Goal: Task Accomplishment & Management: Manage account settings

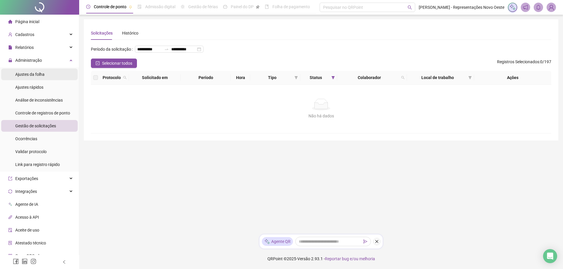
click at [38, 75] on span "Ajustes da folha" at bounding box center [29, 74] width 29 height 5
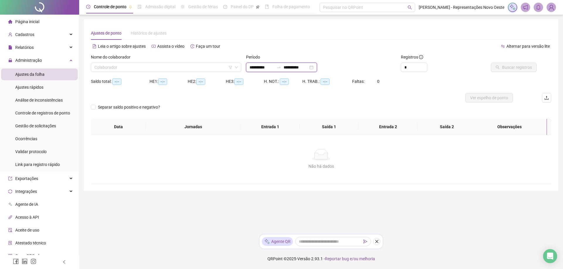
click at [306, 68] on input "**********" at bounding box center [295, 67] width 25 height 6
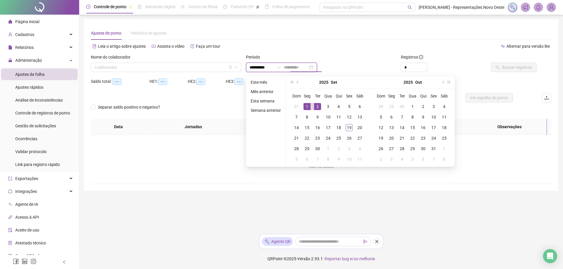
type input "**********"
click at [305, 108] on div "1" at bounding box center [306, 106] width 7 height 7
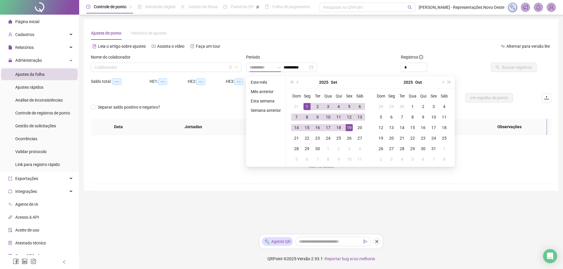
click at [348, 127] on div "19" at bounding box center [349, 127] width 7 height 7
type input "**********"
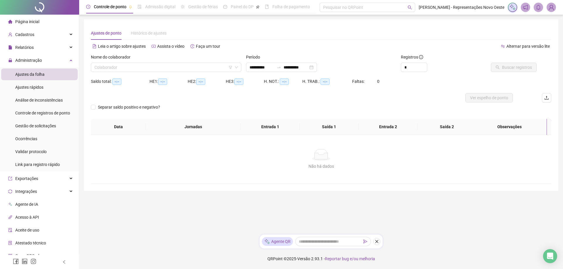
drag, startPoint x: 164, startPoint y: 71, endPoint x: 161, endPoint y: 73, distance: 3.1
click at [164, 71] on input "search" at bounding box center [163, 67] width 138 height 9
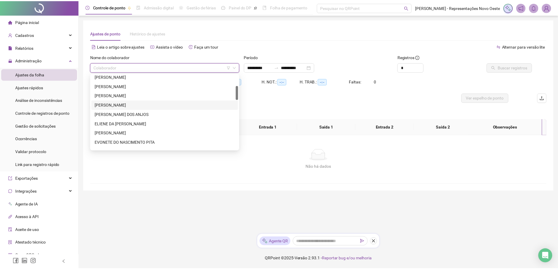
scroll to position [117, 0]
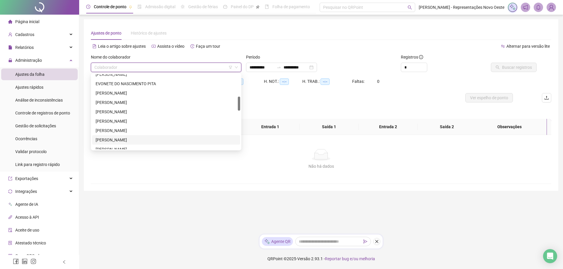
click at [128, 138] on div "[PERSON_NAME]" at bounding box center [166, 140] width 141 height 6
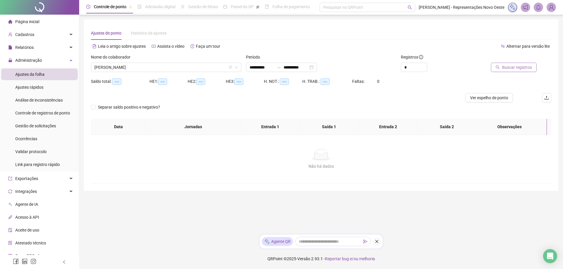
click at [509, 67] on span "Buscar registros" at bounding box center [517, 67] width 30 height 6
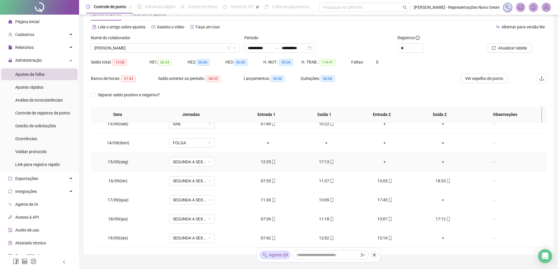
scroll to position [44, 0]
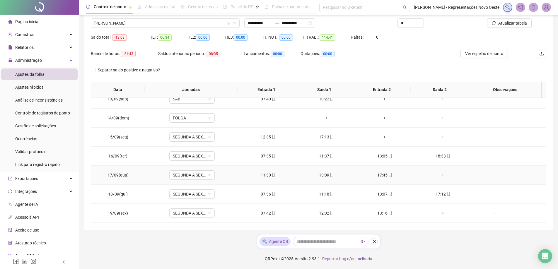
click at [444, 175] on div "+" at bounding box center [443, 175] width 49 height 6
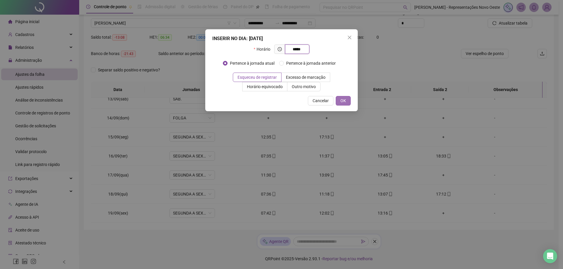
type input "*****"
click at [341, 98] on span "OK" at bounding box center [343, 101] width 6 height 6
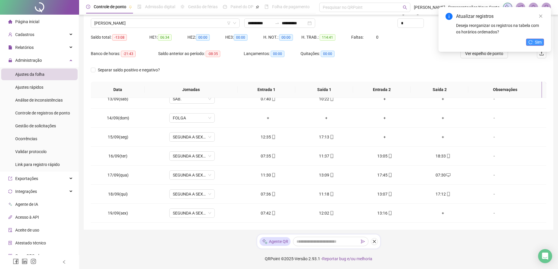
click at [539, 40] on span "Sim" at bounding box center [538, 42] width 7 height 6
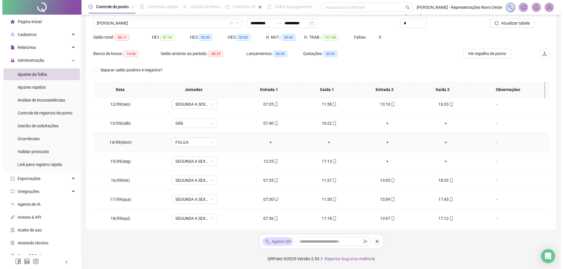
scroll to position [178, 0]
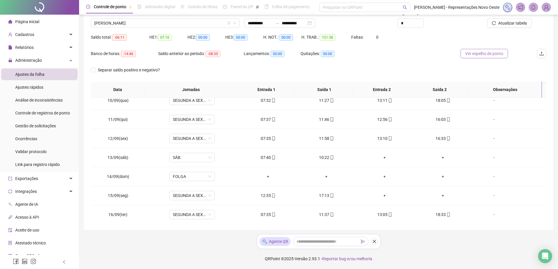
click at [473, 57] on button "Ver espelho de ponto" at bounding box center [484, 53] width 47 height 9
click at [493, 193] on div "-" at bounding box center [494, 196] width 35 height 6
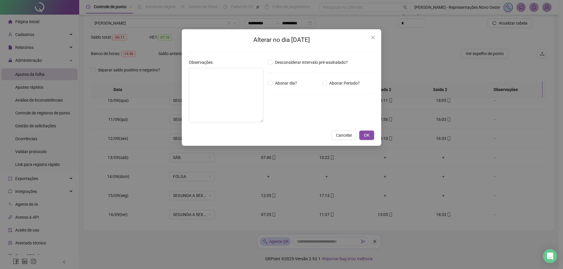
click at [329, 88] on div "Desconsiderar intervalo pré-assinalado? Abonar dia? Abonar Período? Horas a abo…" at bounding box center [321, 93] width 111 height 68
click at [333, 85] on span "Abonar Período?" at bounding box center [344, 83] width 35 height 6
click at [276, 116] on input "*****" at bounding box center [282, 115] width 23 height 7
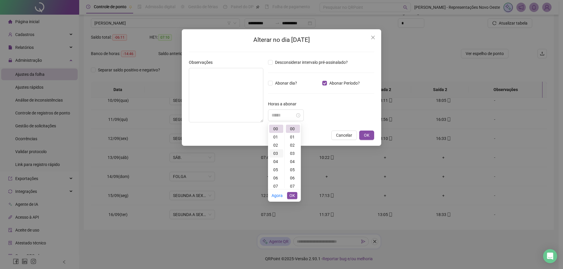
click at [275, 152] on div "03" at bounding box center [276, 153] width 14 height 8
click at [292, 163] on div "22" at bounding box center [293, 163] width 14 height 8
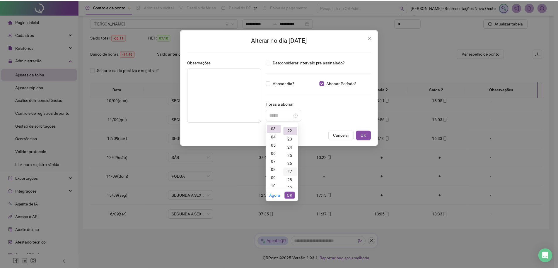
scroll to position [181, 0]
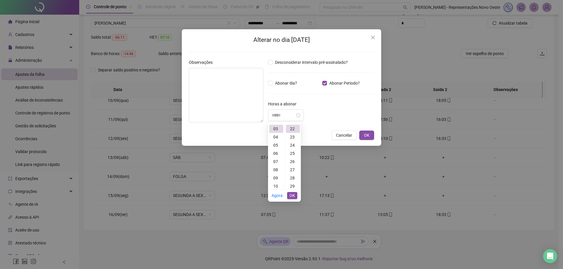
type input "*****"
click at [295, 197] on button "OK" at bounding box center [292, 195] width 10 height 7
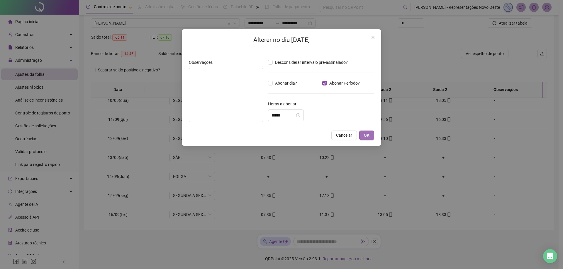
click at [369, 134] on span "OK" at bounding box center [367, 135] width 6 height 6
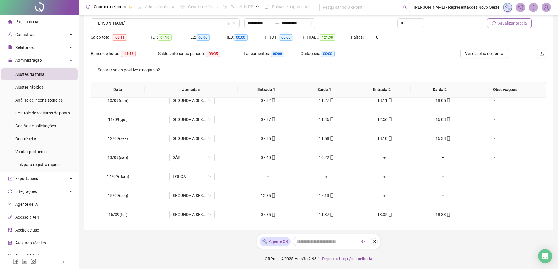
click at [505, 23] on span "Atualizar tabela" at bounding box center [512, 23] width 29 height 6
click at [492, 55] on span "Ver espelho de ponto" at bounding box center [484, 53] width 38 height 6
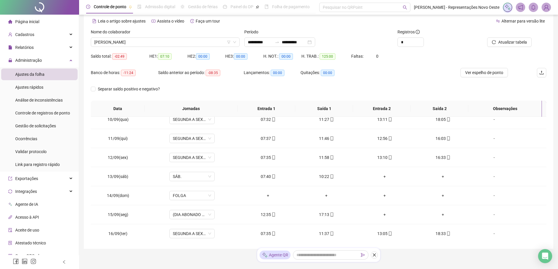
scroll to position [15, 0]
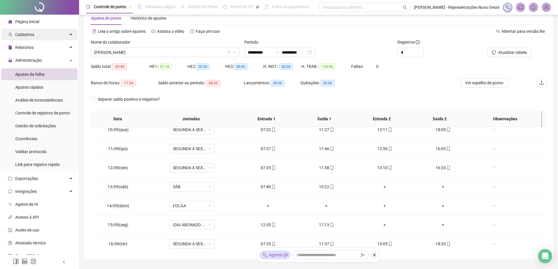
click at [52, 32] on div "Cadastros" at bounding box center [39, 35] width 76 height 12
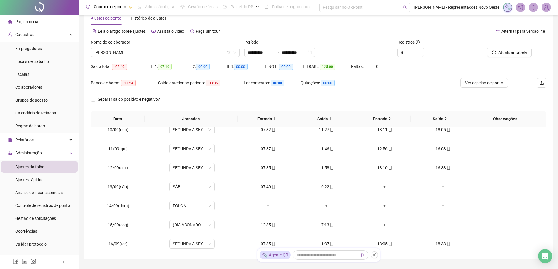
click at [31, 81] on ul "Empregadores Locais de trabalho Escalas Colaboradores Grupos de acesso Calendár…" at bounding box center [39, 87] width 79 height 91
click at [31, 85] on span "Colaboradores" at bounding box center [28, 87] width 27 height 5
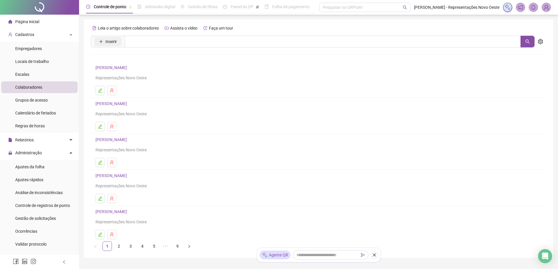
click at [110, 40] on span "Inserir" at bounding box center [110, 41] width 11 height 6
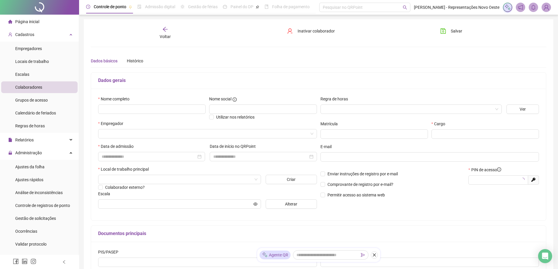
type input "*****"
click at [118, 108] on input "text" at bounding box center [152, 109] width 108 height 9
paste input "**********"
type input "**********"
click at [360, 135] on input "text" at bounding box center [375, 134] width 108 height 9
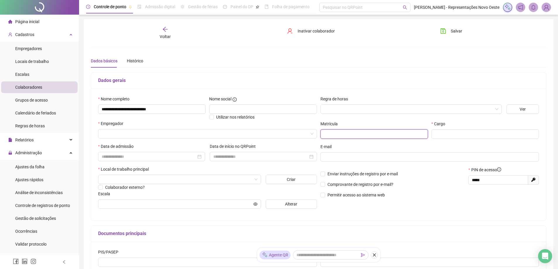
paste input "***"
type input "***"
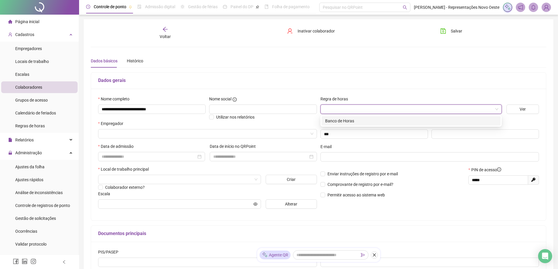
click at [344, 105] on input "search" at bounding box center [408, 109] width 169 height 9
click at [339, 120] on div "Banco de Horas" at bounding box center [411, 121] width 172 height 6
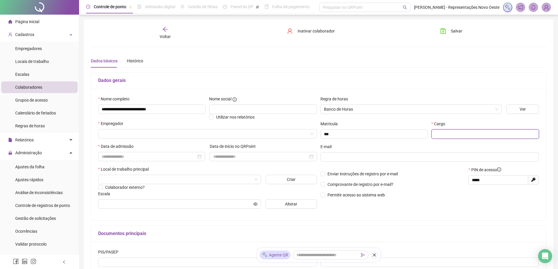
click at [443, 132] on input "text" at bounding box center [486, 134] width 108 height 9
paste input "**********"
type input "**********"
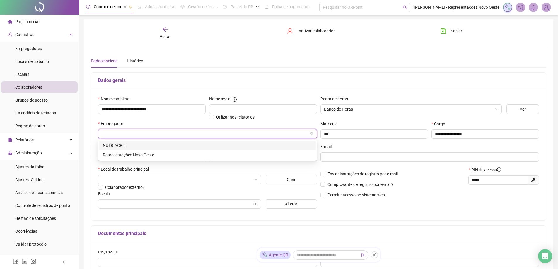
click at [131, 134] on input "search" at bounding box center [205, 134] width 207 height 9
click at [124, 158] on div "Representações Novo Oeste" at bounding box center [207, 154] width 217 height 9
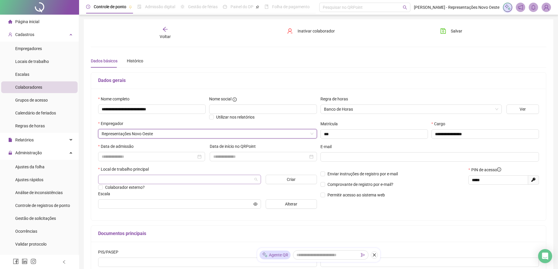
click at [155, 177] on input "search" at bounding box center [177, 179] width 151 height 9
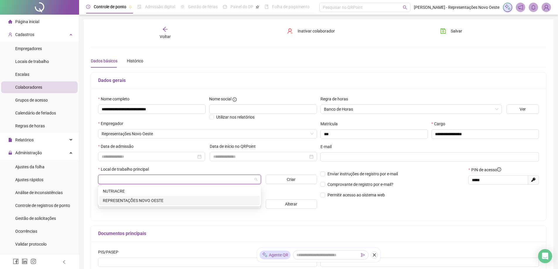
click at [129, 198] on div "REPRESENTAÇÕES NOVO OESTE" at bounding box center [180, 201] width 154 height 6
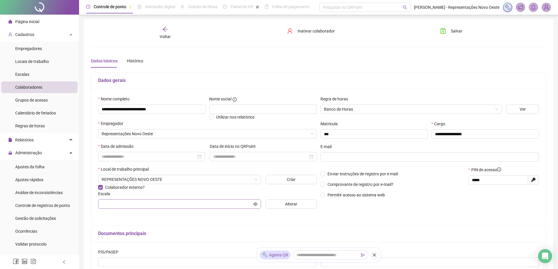
click at [140, 207] on span at bounding box center [179, 204] width 163 height 9
click at [141, 200] on span at bounding box center [179, 204] width 163 height 9
click at [138, 202] on input "text" at bounding box center [177, 204] width 151 height 6
click at [127, 205] on input "text" at bounding box center [177, 204] width 151 height 6
click at [256, 204] on icon "eye" at bounding box center [255, 204] width 4 height 4
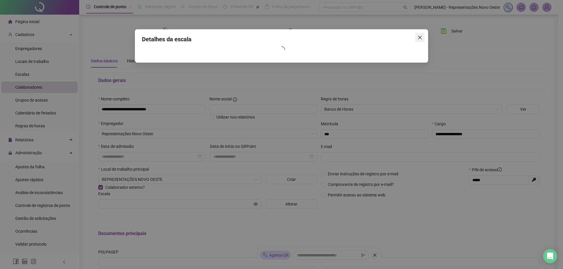
click at [421, 38] on icon "close" at bounding box center [419, 37] width 5 height 5
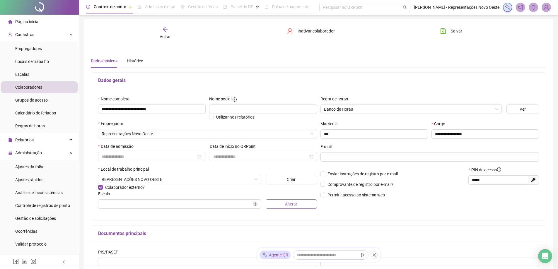
click at [294, 205] on span "Alterar" at bounding box center [291, 204] width 12 height 6
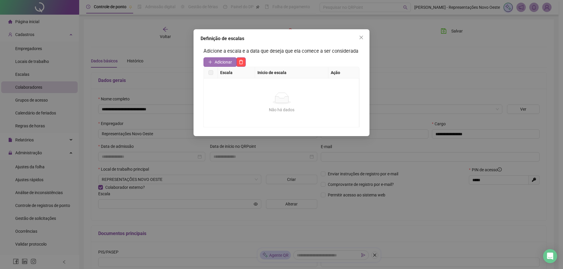
click at [224, 62] on span "Adicionar" at bounding box center [223, 62] width 17 height 6
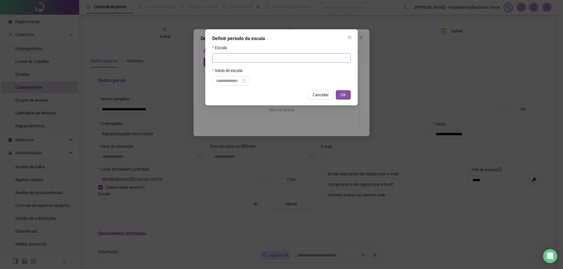
click at [244, 57] on input "search" at bounding box center [279, 58] width 126 height 9
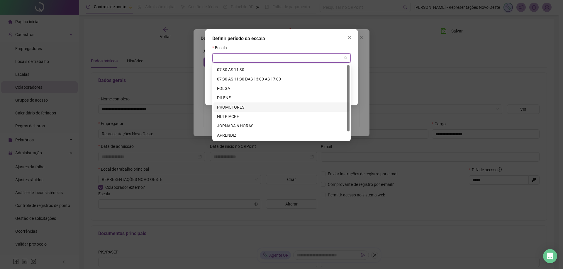
click at [242, 106] on div "PROMOTORES" at bounding box center [281, 107] width 129 height 6
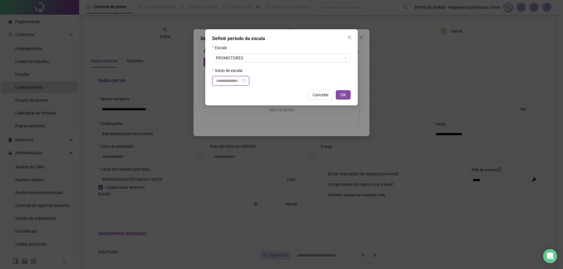
click at [240, 83] on input at bounding box center [228, 81] width 25 height 6
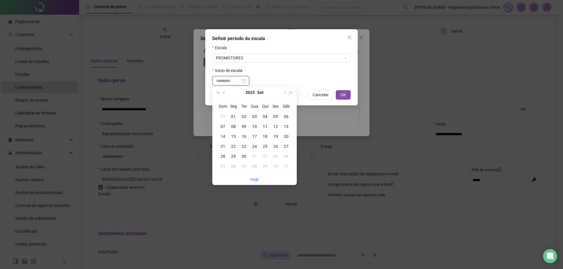
type input "**********"
click at [233, 145] on div "22" at bounding box center [233, 146] width 11 height 6
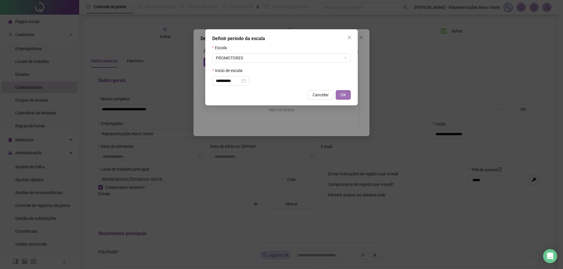
click at [343, 96] on span "OK" at bounding box center [343, 95] width 6 height 6
type input "**********"
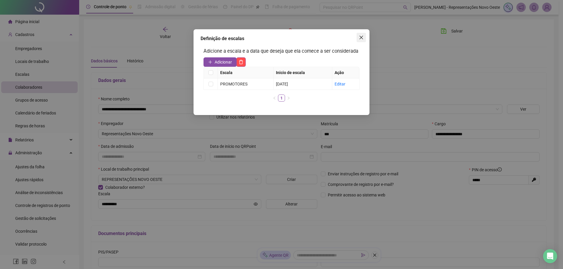
click at [364, 38] on span "Close" at bounding box center [360, 37] width 9 height 5
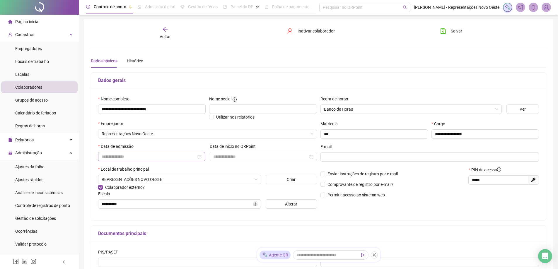
click at [176, 161] on div at bounding box center [151, 156] width 107 height 9
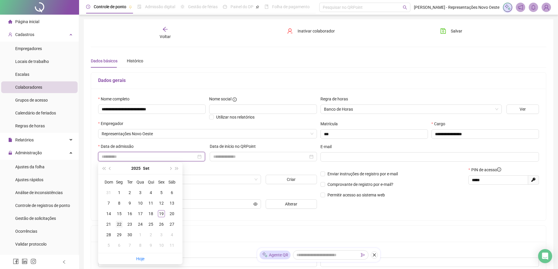
type input "**********"
click at [119, 224] on div "22" at bounding box center [119, 224] width 7 height 7
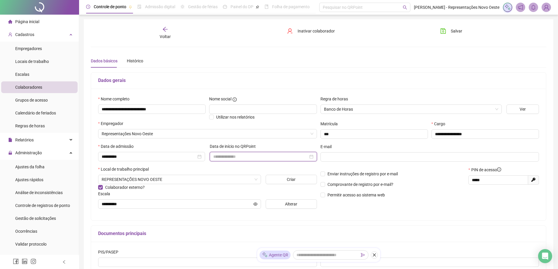
click at [248, 156] on input at bounding box center [260, 157] width 95 height 6
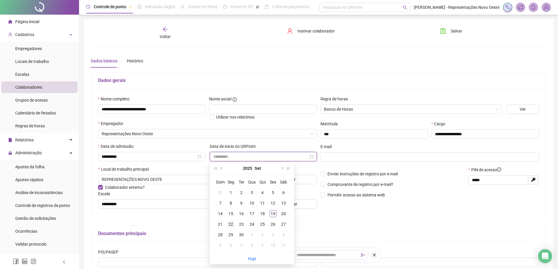
type input "**********"
click at [232, 226] on div "22" at bounding box center [230, 224] width 7 height 7
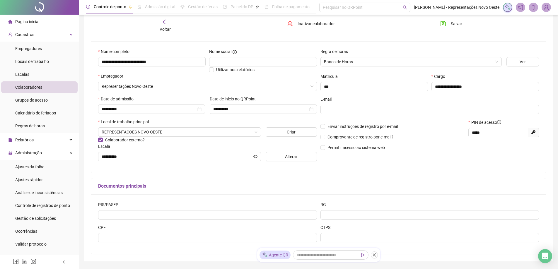
scroll to position [59, 0]
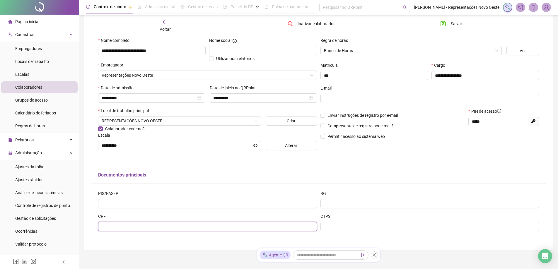
click at [147, 223] on input "text" at bounding box center [207, 226] width 219 height 9
paste input "**********"
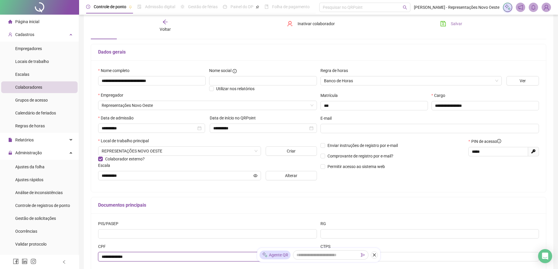
scroll to position [0, 0]
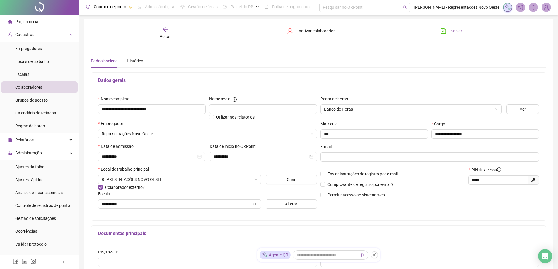
type input "**********"
click at [445, 32] on icon "save" at bounding box center [443, 31] width 6 height 6
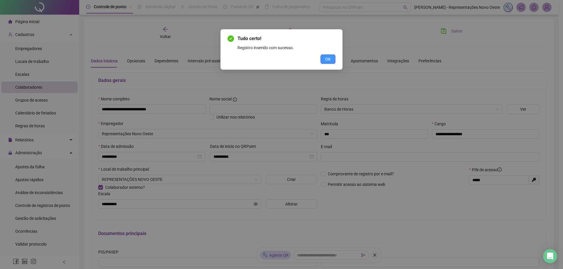
click at [329, 61] on span "OK" at bounding box center [328, 59] width 6 height 6
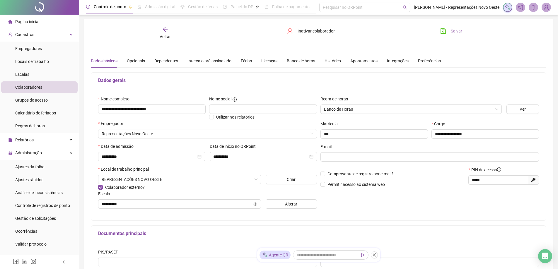
click at [459, 28] on button "Salvar" at bounding box center [451, 30] width 31 height 9
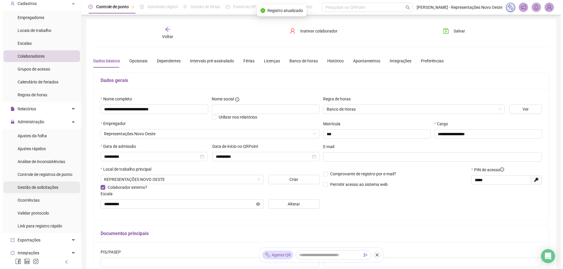
scroll to position [59, 0]
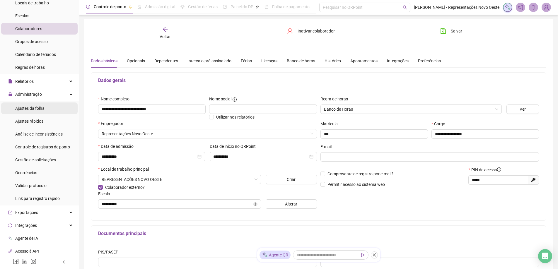
click at [26, 109] on span "Ajustes da folha" at bounding box center [29, 108] width 29 height 5
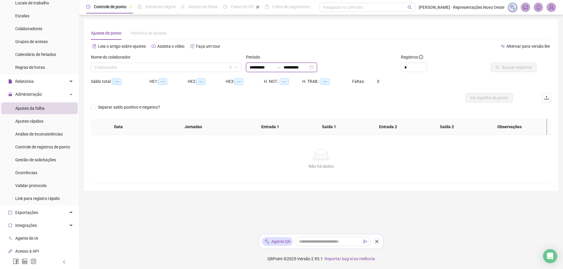
click at [258, 69] on input "**********" at bounding box center [261, 67] width 25 height 6
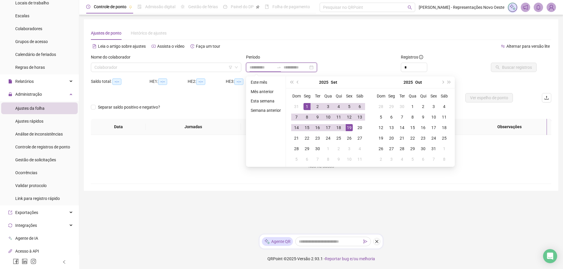
type input "**********"
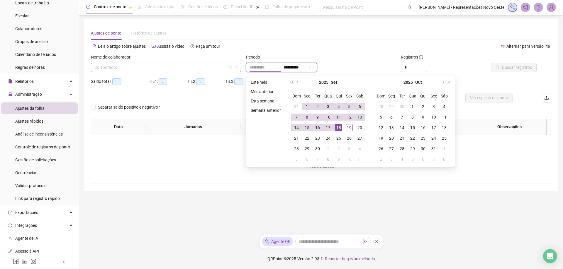
type input "**********"
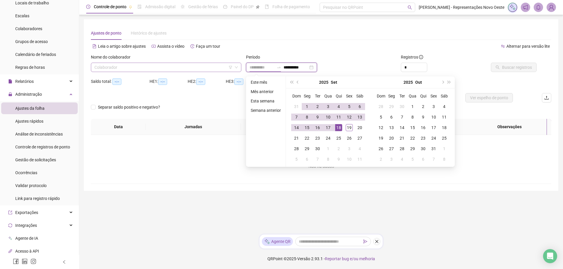
type input "**********"
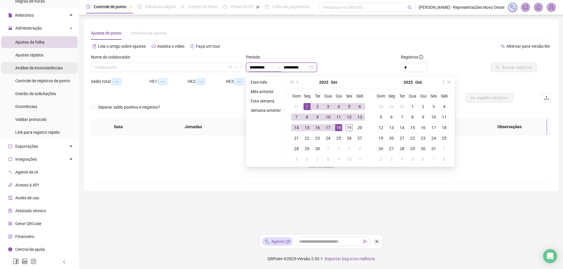
scroll to position [125, 0]
click at [25, 87] on ul "Ajustes da folha Ajustes rápidos Análise de inconsistências Controle de registr…" at bounding box center [39, 87] width 79 height 104
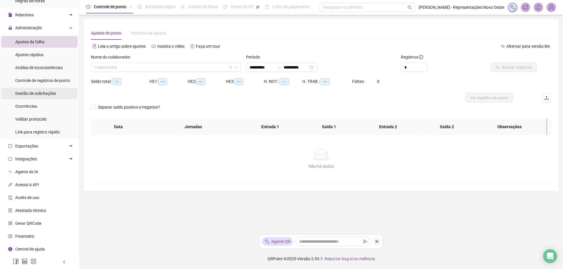
click at [25, 89] on div "Gestão de solicitações" at bounding box center [35, 94] width 41 height 12
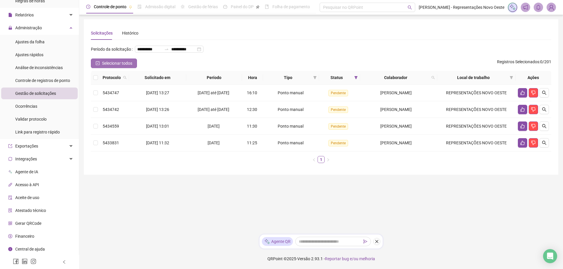
click at [112, 68] on button "Selecionar todos" at bounding box center [114, 63] width 46 height 9
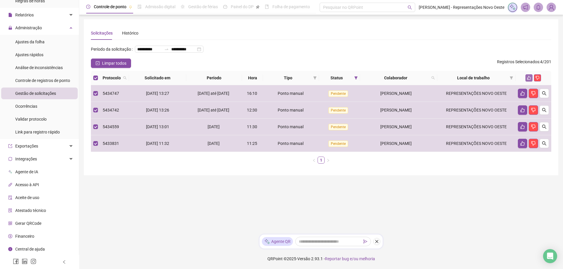
click at [527, 80] on icon "like" at bounding box center [529, 78] width 4 height 4
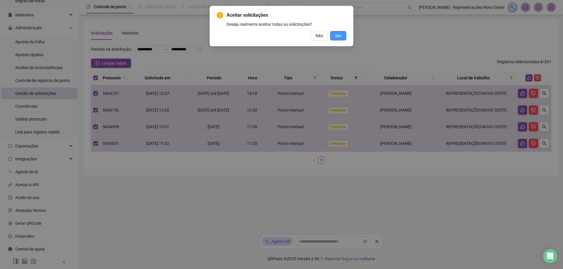
click at [339, 33] on span "Sim" at bounding box center [338, 36] width 7 height 6
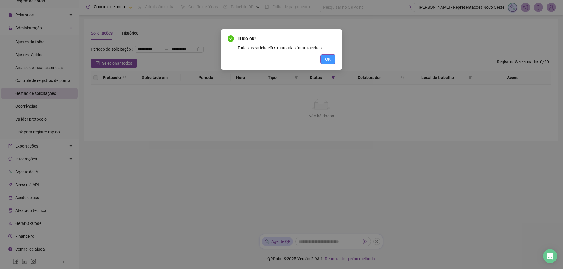
click at [327, 61] on span "OK" at bounding box center [328, 59] width 6 height 6
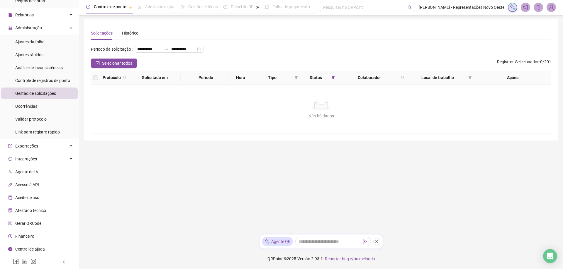
click at [329, 81] on span "Status" at bounding box center [315, 77] width 27 height 6
click at [333, 79] on icon "filter" at bounding box center [333, 78] width 4 height 4
click at [311, 120] on span "Aceita" at bounding box center [315, 118] width 15 height 6
click at [314, 111] on li "Pendente" at bounding box center [316, 108] width 37 height 10
click at [324, 126] on button "OK" at bounding box center [328, 129] width 10 height 7
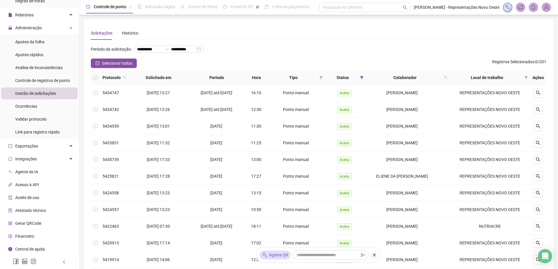
click at [453, 85] on th "Local de trabalho" at bounding box center [490, 78] width 80 height 14
click at [447, 79] on icon "search" at bounding box center [445, 77] width 3 height 3
type input "***"
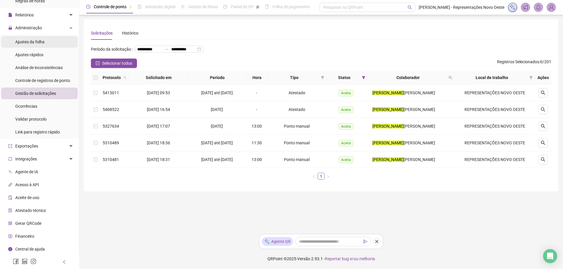
click at [40, 41] on span "Ajustes da folha" at bounding box center [29, 42] width 29 height 5
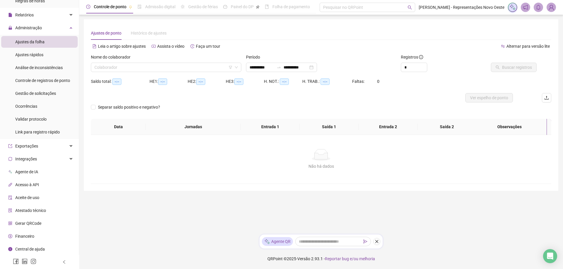
type input "**********"
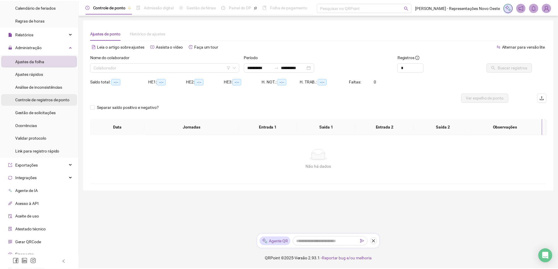
scroll to position [96, 0]
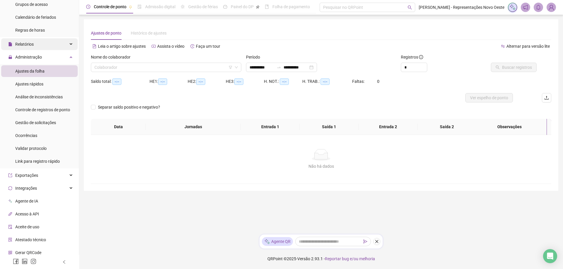
click at [55, 46] on div "Relatórios" at bounding box center [39, 44] width 76 height 12
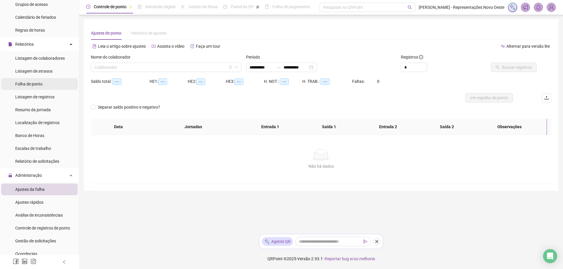
click at [41, 85] on span "Folha de ponto" at bounding box center [28, 84] width 27 height 5
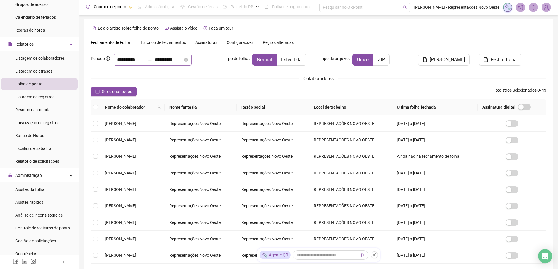
click at [173, 56] on div "**********" at bounding box center [153, 60] width 78 height 12
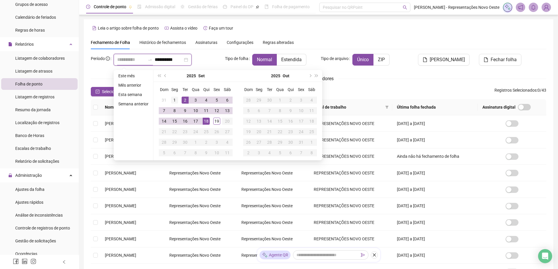
type input "**********"
click at [176, 99] on div "1" at bounding box center [174, 100] width 7 height 7
type input "**********"
click at [214, 119] on div "19" at bounding box center [216, 121] width 7 height 7
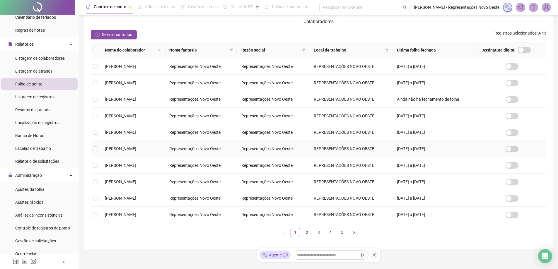
scroll to position [59, 0]
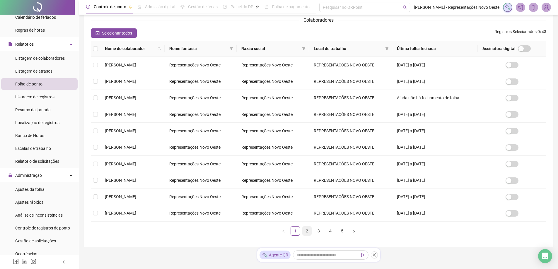
click at [310, 234] on link "2" at bounding box center [307, 231] width 9 height 9
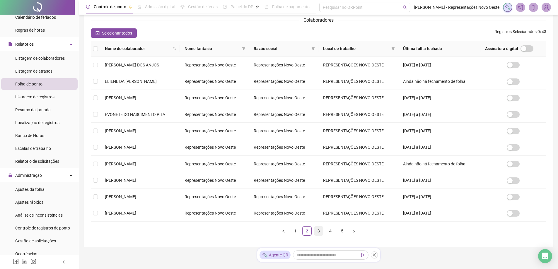
click at [316, 232] on link "3" at bounding box center [318, 231] width 9 height 9
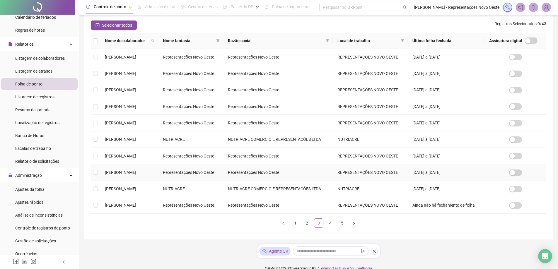
scroll to position [77, 0]
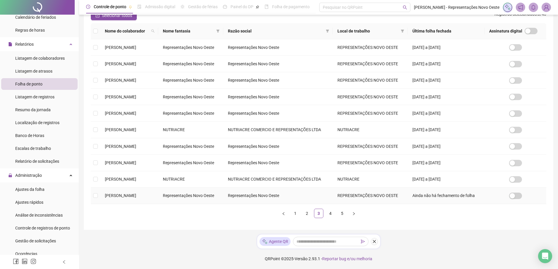
click at [122, 198] on span "[PERSON_NAME]" at bounding box center [120, 195] width 31 height 5
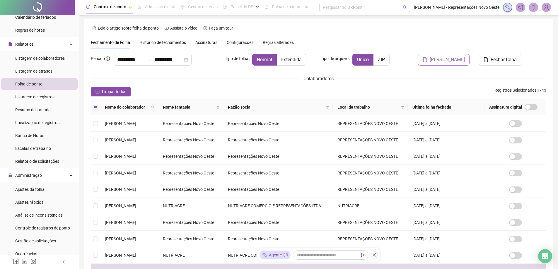
click at [450, 61] on span "[PERSON_NAME]" at bounding box center [447, 59] width 35 height 7
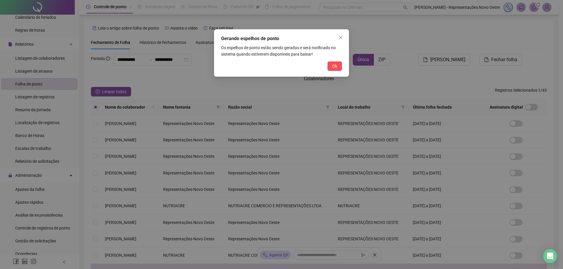
click at [327, 68] on div "Ok" at bounding box center [281, 66] width 121 height 9
click at [335, 66] on span "Ok" at bounding box center [334, 66] width 5 height 6
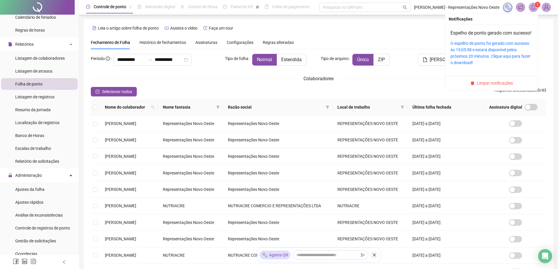
click at [534, 4] on span at bounding box center [533, 7] width 9 height 9
click at [471, 51] on link "O espelho de ponto foi gerado com sucesso às 15:05:58 e estará disponível pelos…" at bounding box center [491, 53] width 80 height 24
click at [535, 8] on icon "bell" at bounding box center [533, 7] width 5 height 5
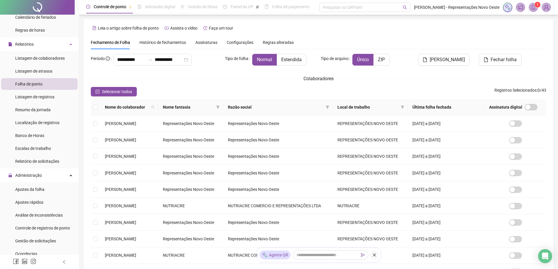
click at [472, 51] on div "**********" at bounding box center [319, 167] width 456 height 263
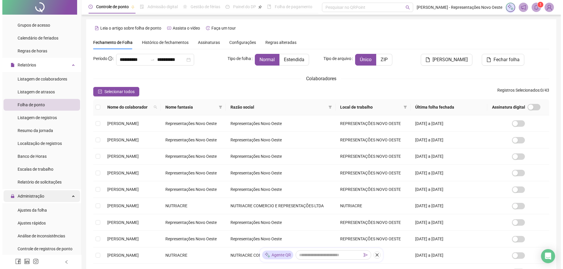
scroll to position [117, 0]
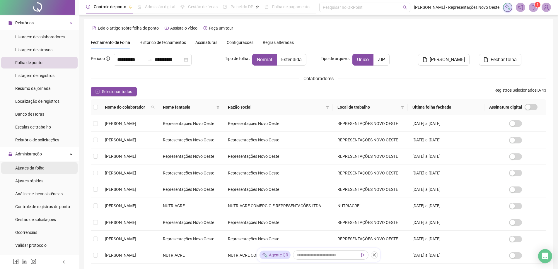
click at [36, 170] on span "Ajustes da folha" at bounding box center [29, 168] width 29 height 5
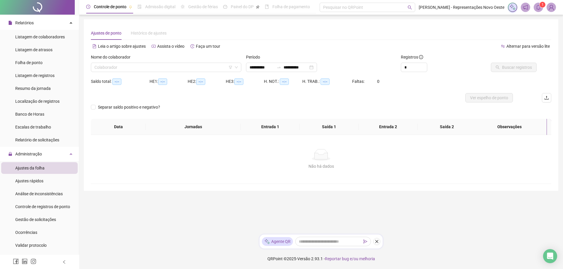
type input "**********"
click at [182, 71] on input "search" at bounding box center [163, 67] width 138 height 9
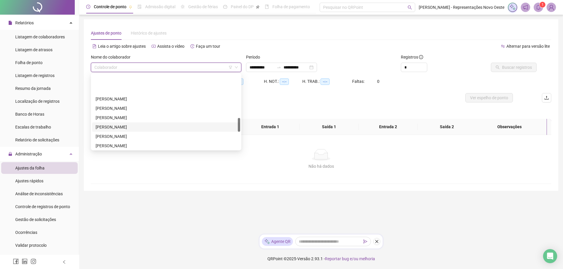
scroll to position [264, 0]
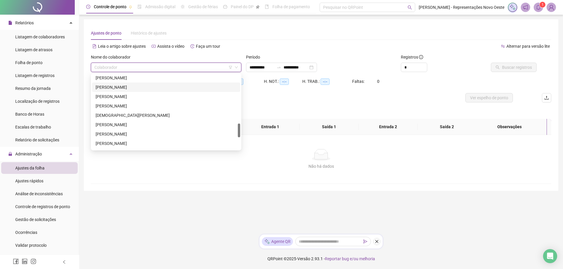
click at [130, 86] on div "[PERSON_NAME]" at bounding box center [166, 87] width 141 height 6
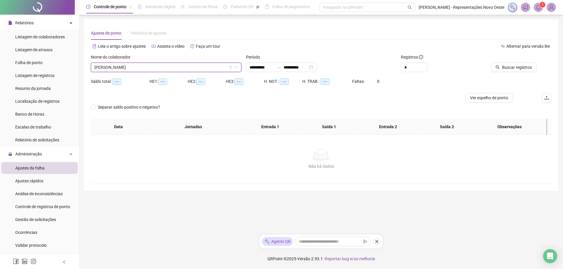
click at [503, 62] on div at bounding box center [507, 58] width 58 height 9
click at [503, 66] on span "Buscar registros" at bounding box center [517, 67] width 30 height 6
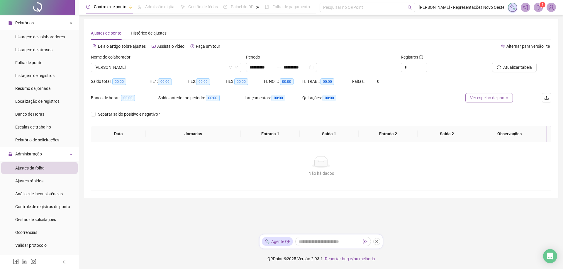
click at [490, 97] on span "Ver espelho de ponto" at bounding box center [489, 98] width 38 height 6
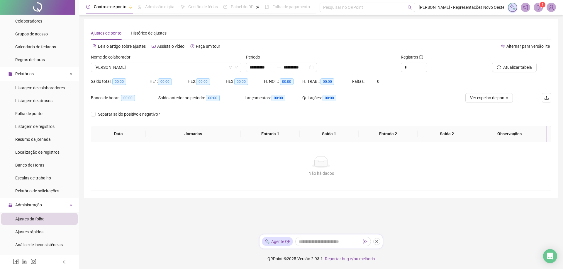
scroll to position [0, 0]
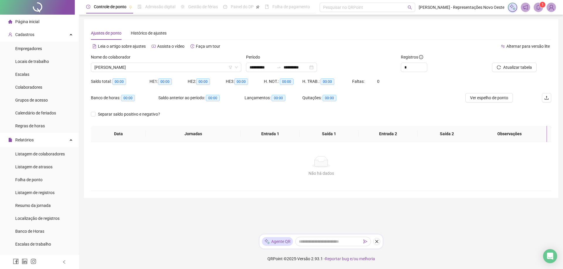
click at [39, 26] on li "Página inicial" at bounding box center [39, 22] width 76 height 12
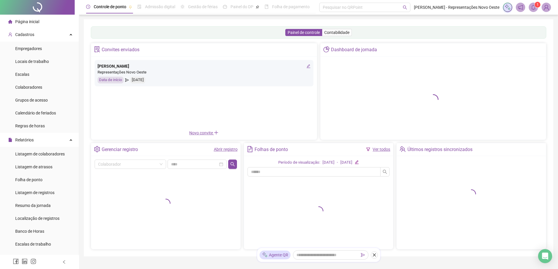
click at [382, 150] on link "Ver todos" at bounding box center [382, 149] width 18 height 5
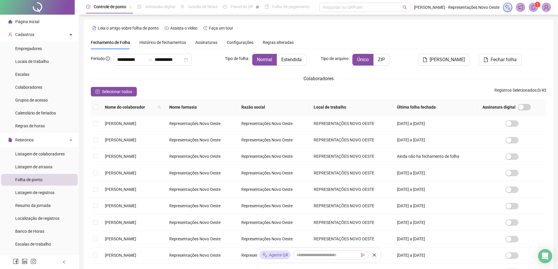
click at [169, 43] on span "Histórico de fechamentos" at bounding box center [162, 42] width 47 height 5
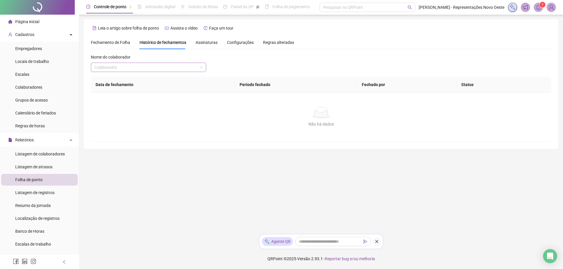
drag, startPoint x: 168, startPoint y: 69, endPoint x: 164, endPoint y: 72, distance: 4.3
click at [169, 69] on input "search" at bounding box center [145, 67] width 103 height 9
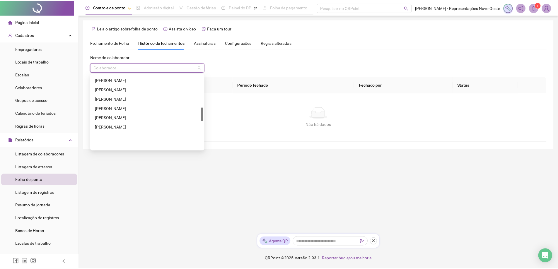
scroll to position [234, 0]
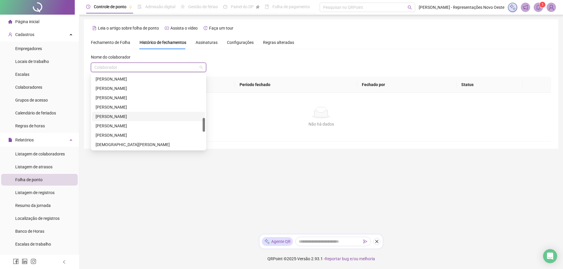
click at [119, 115] on div "[PERSON_NAME]" at bounding box center [149, 116] width 106 height 6
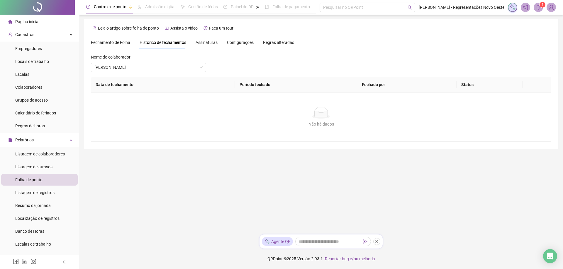
click at [112, 42] on span "Fechamento de Folha" at bounding box center [110, 42] width 39 height 5
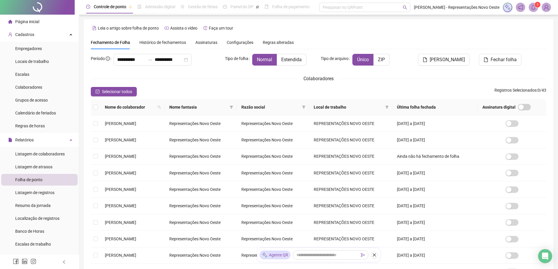
click at [173, 44] on span "Histórico de fechamentos" at bounding box center [162, 42] width 47 height 5
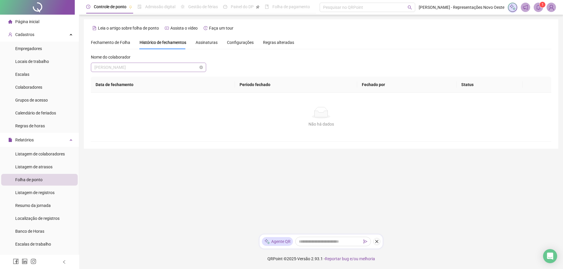
click at [170, 70] on span "[PERSON_NAME]" at bounding box center [148, 67] width 108 height 9
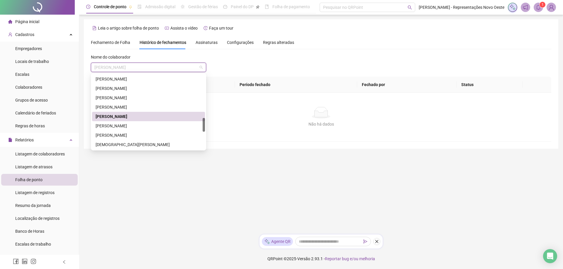
click at [126, 118] on div "[PERSON_NAME]" at bounding box center [149, 116] width 106 height 6
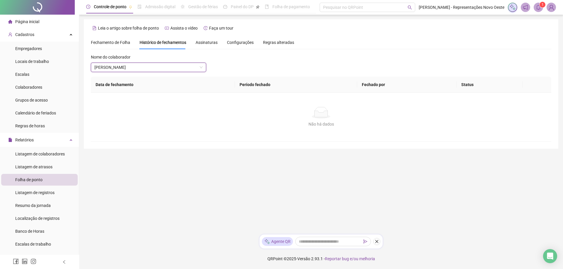
click at [202, 42] on span "Assinaturas" at bounding box center [206, 42] width 22 height 4
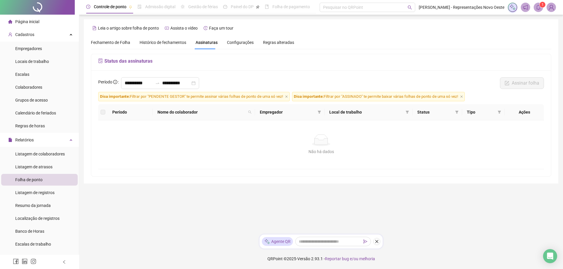
click at [111, 42] on span "Fechamento de Folha" at bounding box center [110, 42] width 39 height 5
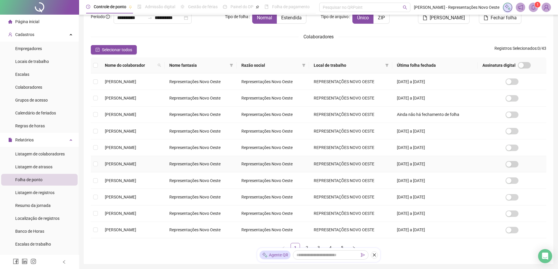
scroll to position [77, 0]
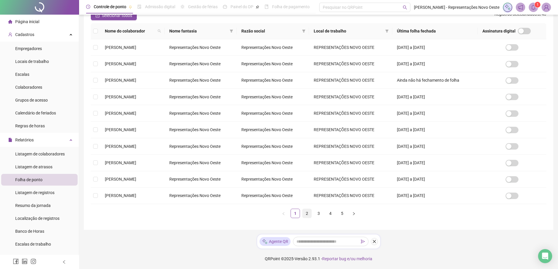
click at [311, 212] on link "2" at bounding box center [307, 213] width 9 height 9
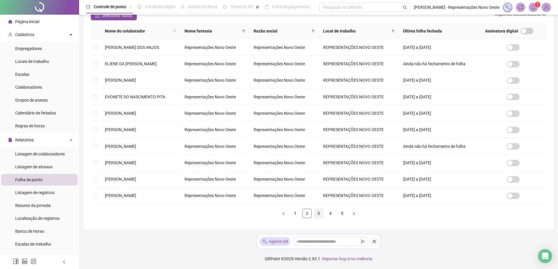
click at [319, 213] on link "3" at bounding box center [318, 213] width 9 height 9
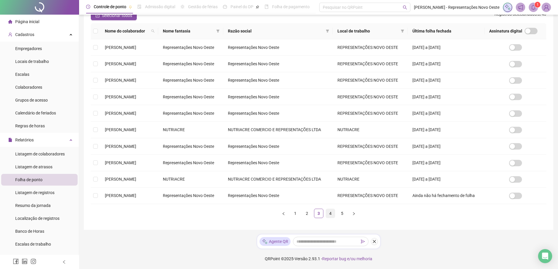
click at [326, 214] on link "4" at bounding box center [330, 213] width 9 height 9
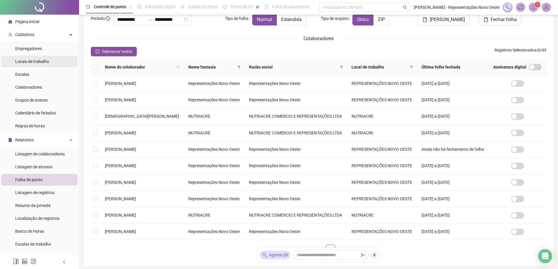
scroll to position [0, 0]
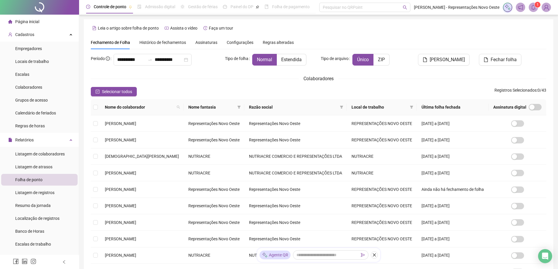
click at [43, 21] on li "Página inicial" at bounding box center [39, 22] width 76 height 12
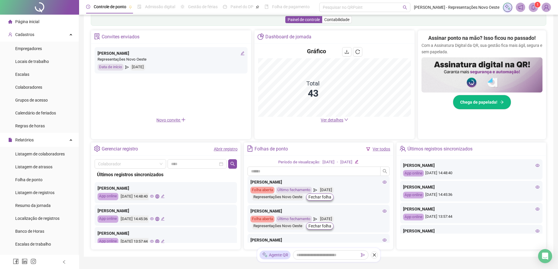
scroll to position [117, 0]
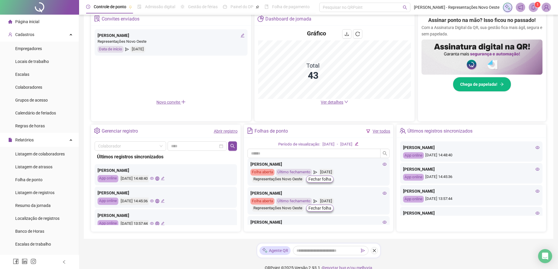
click at [340, 102] on span "Ver detalhes" at bounding box center [332, 102] width 23 height 5
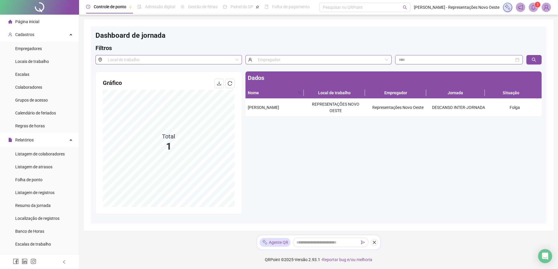
click at [241, 109] on div "Gráfico Total 1" at bounding box center [169, 143] width 146 height 142
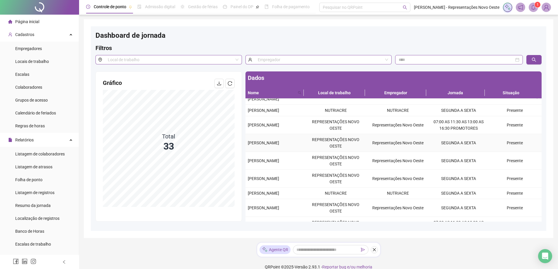
scroll to position [460, 0]
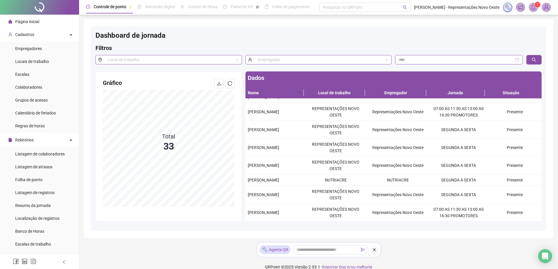
click at [36, 21] on span "Página inicial" at bounding box center [27, 21] width 24 height 5
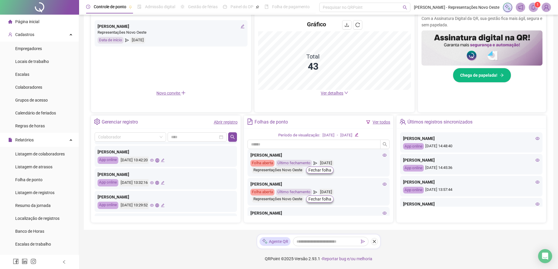
scroll to position [117, 0]
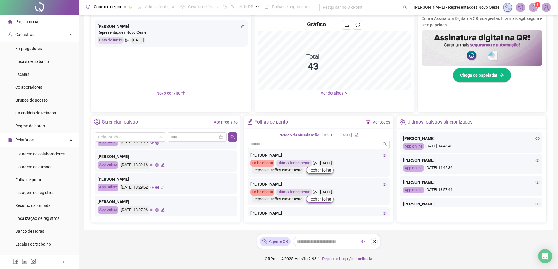
click at [39, 23] on span "Página inicial" at bounding box center [27, 21] width 24 height 5
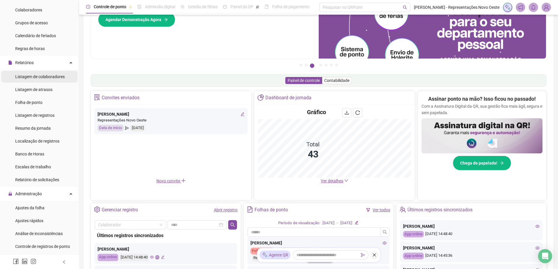
scroll to position [29, 0]
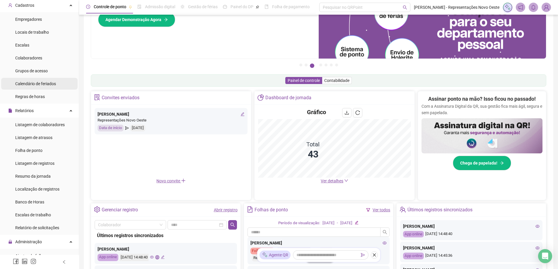
click at [45, 82] on span "Calendário de feriados" at bounding box center [35, 83] width 41 height 5
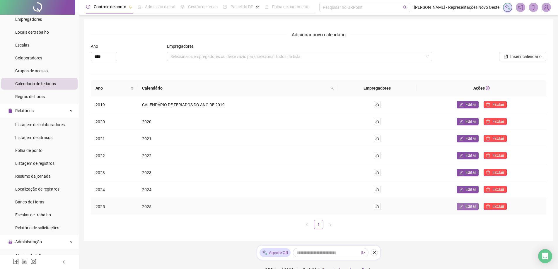
click at [463, 205] on icon "edit" at bounding box center [461, 207] width 4 height 4
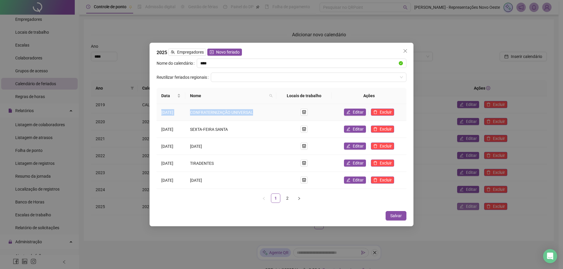
drag, startPoint x: 161, startPoint y: 112, endPoint x: 259, endPoint y: 118, distance: 98.7
click at [259, 118] on tr "[DATE] CONFRATERNIZAÇÃO UNIVERSAL Editar Excluir" at bounding box center [281, 112] width 250 height 17
copy tr "[DATE] CONFRATERNIZAÇÃO UNIVERSAL"
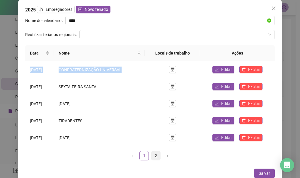
click at [154, 156] on link "2" at bounding box center [156, 155] width 9 height 9
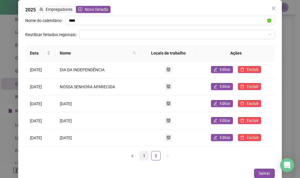
click at [146, 152] on link "1" at bounding box center [144, 155] width 9 height 9
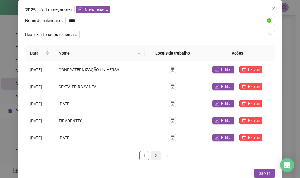
click at [155, 155] on link "2" at bounding box center [156, 155] width 9 height 9
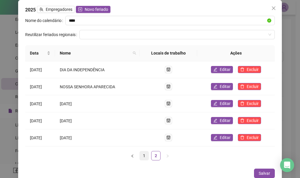
click at [141, 156] on link "1" at bounding box center [144, 155] width 9 height 9
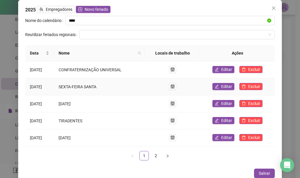
drag, startPoint x: 108, startPoint y: 85, endPoint x: 49, endPoint y: 86, distance: 58.6
click at [49, 86] on tr "[DATE] SEXTA-FEIRA SANTA Editar Excluir" at bounding box center [150, 86] width 250 height 17
copy tr "SEXTA-FEIRA SANTA"
click at [154, 151] on link "2" at bounding box center [156, 155] width 9 height 9
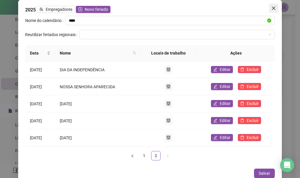
click at [272, 7] on icon "close" at bounding box center [274, 8] width 4 height 4
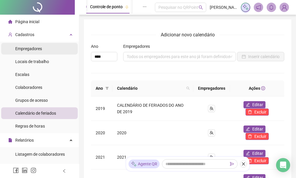
click at [49, 53] on li "Empregadores" at bounding box center [39, 49] width 76 height 12
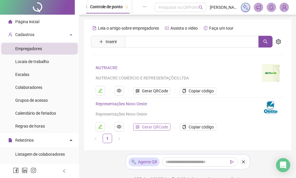
click at [151, 128] on span "Gerar QRCode" at bounding box center [155, 127] width 26 height 6
drag, startPoint x: 36, startPoint y: 90, endPoint x: 79, endPoint y: 77, distance: 45.1
click at [36, 90] on span "Colaboradores" at bounding box center [28, 87] width 27 height 5
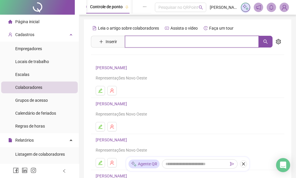
click at [141, 46] on input "text" at bounding box center [192, 42] width 134 height 12
click at [267, 42] on icon "search" at bounding box center [265, 41] width 5 height 5
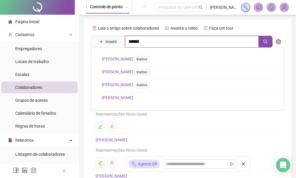
type input "******"
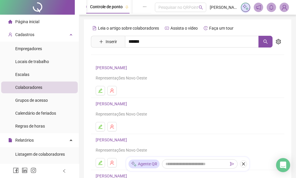
click at [133, 97] on link "[PERSON_NAME]" at bounding box center [117, 97] width 31 height 5
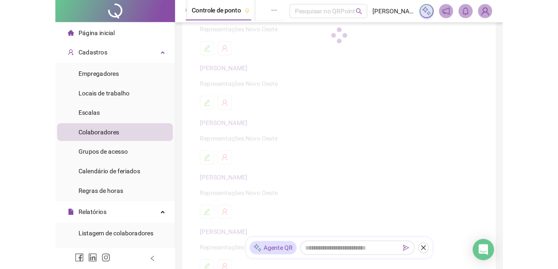
scroll to position [62, 0]
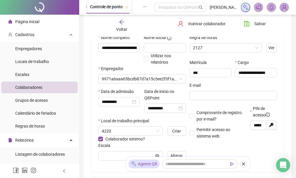
type input "**********"
